Goal: Find specific page/section: Find specific page/section

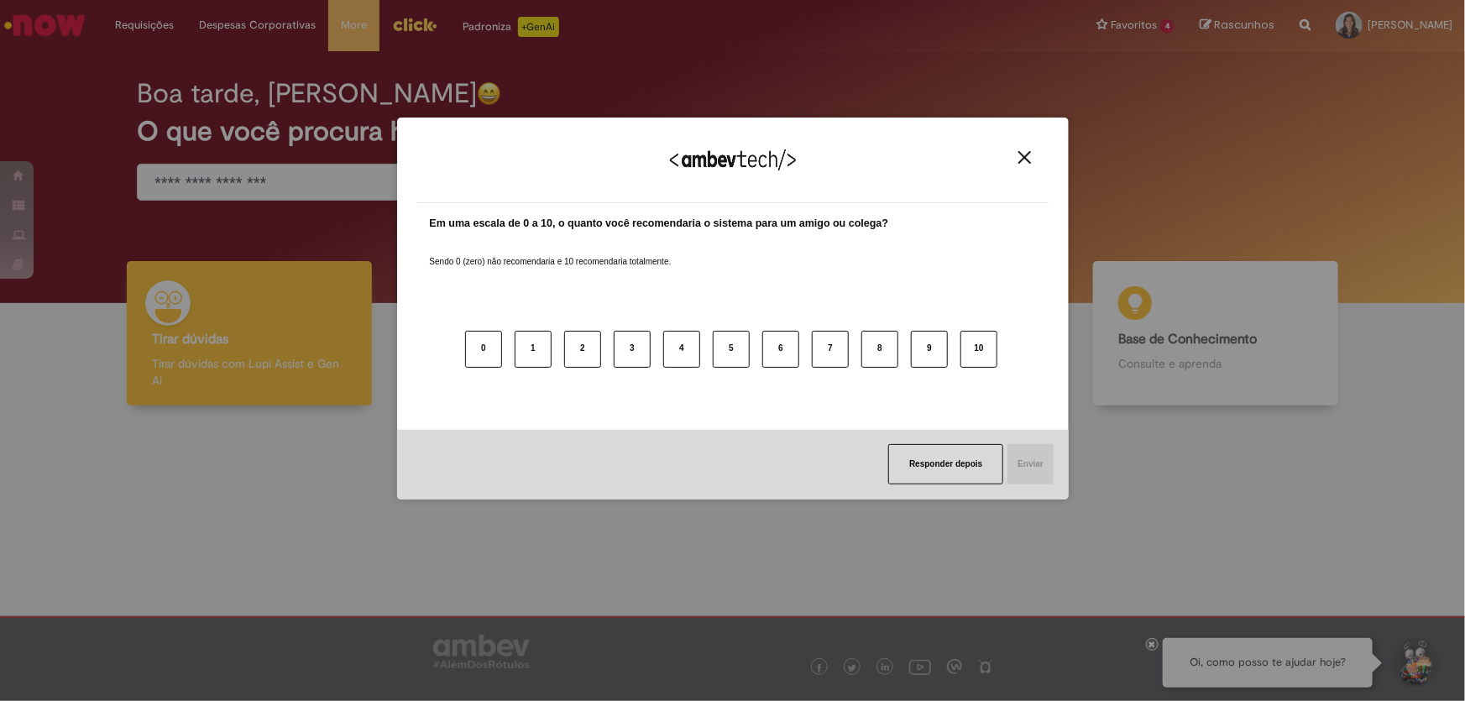
click at [1024, 158] on img "Close" at bounding box center [1024, 157] width 13 height 13
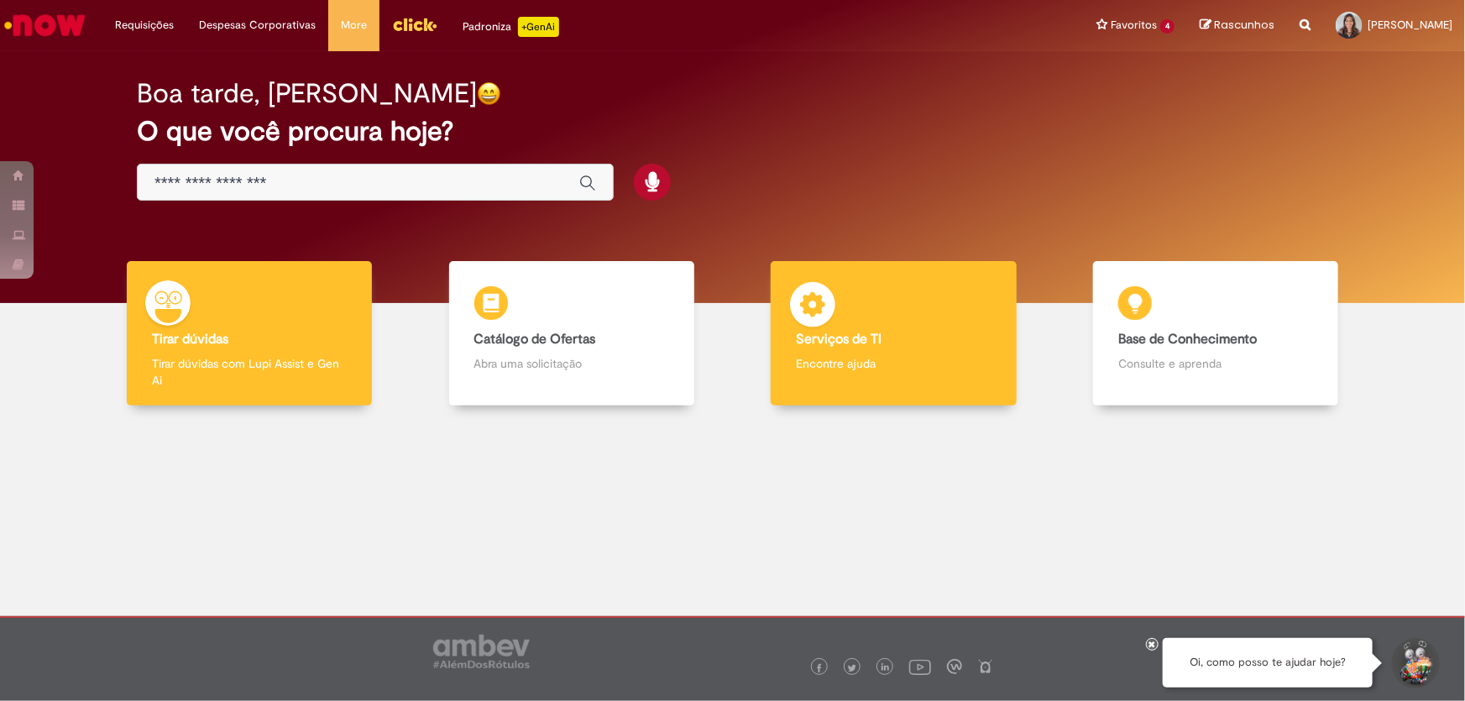
click at [862, 327] on div "Serviços de TI Serviços de TI Encontre ajuda" at bounding box center [893, 333] width 245 height 145
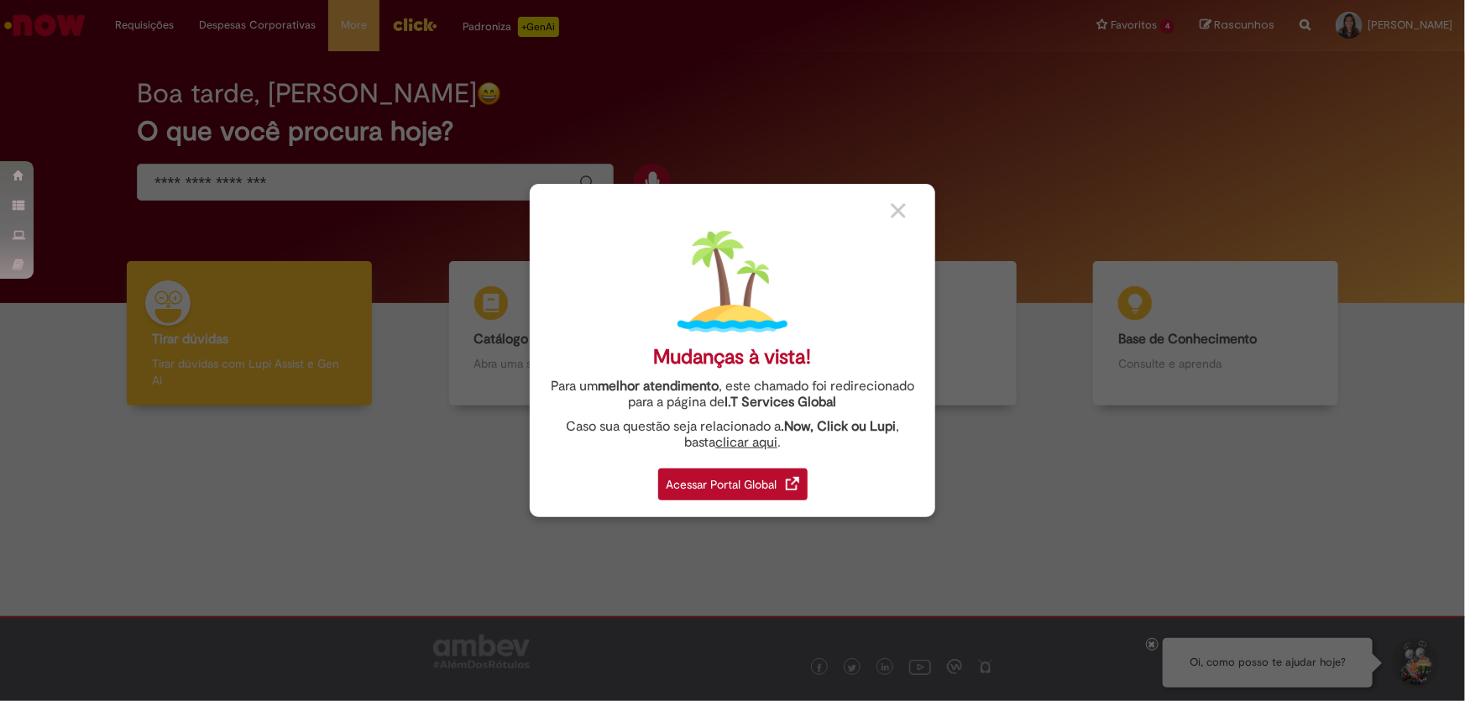
click at [724, 477] on div "Acessar Portal Global" at bounding box center [732, 484] width 149 height 32
